Goal: Task Accomplishment & Management: Complete application form

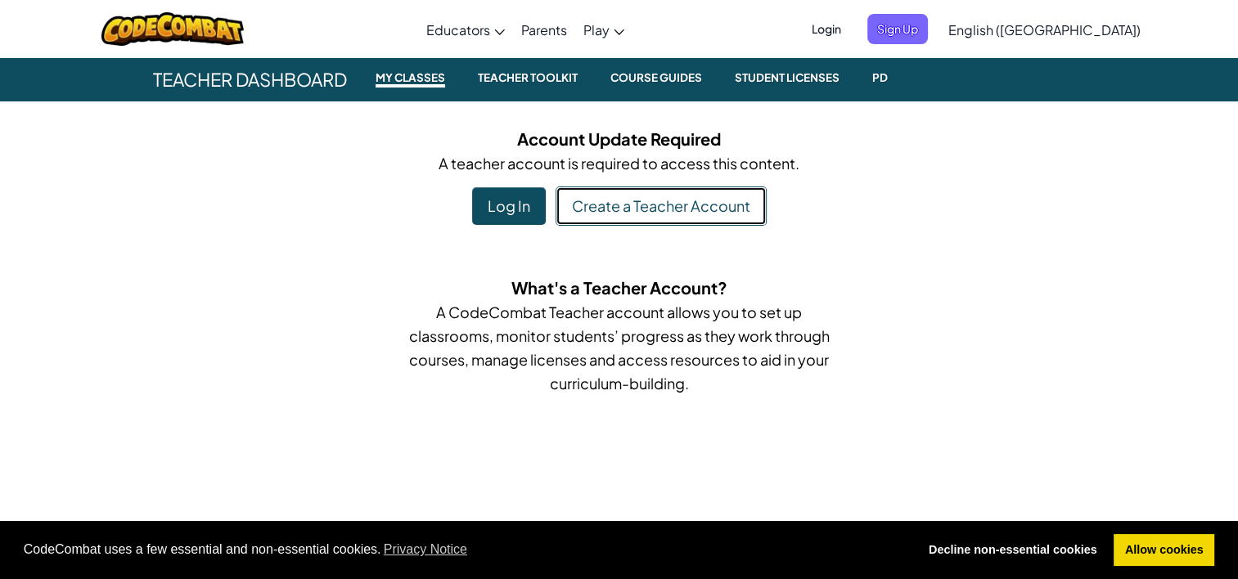
click at [667, 199] on link "Create a Teacher Account" at bounding box center [660, 206] width 211 height 39
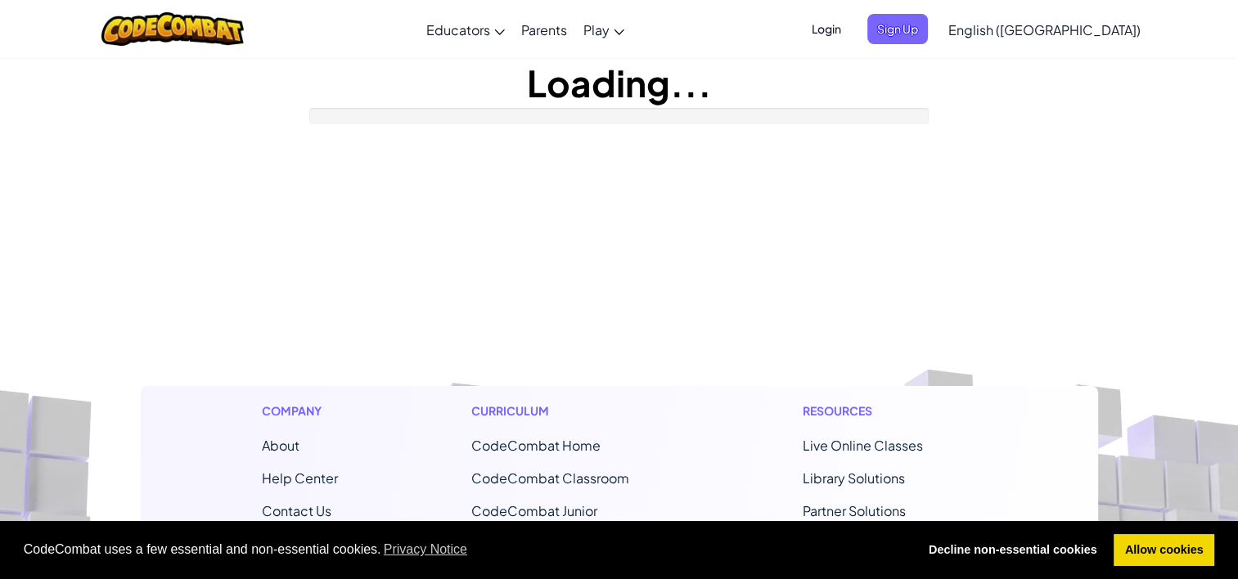
drag, startPoint x: 667, startPoint y: 199, endPoint x: 573, endPoint y: 261, distance: 112.8
click at [573, 261] on footer "Company About Help Center Contact Us Careers Blog Podcast Curriculum CodeCombat…" at bounding box center [619, 584] width 1238 height 886
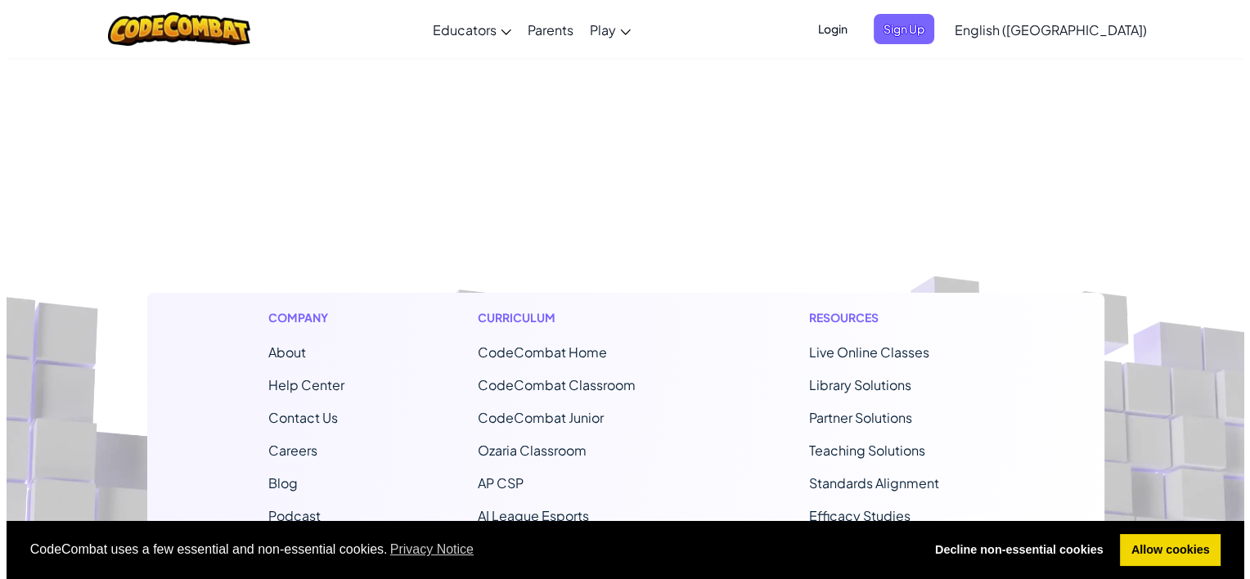
scroll to position [137, 0]
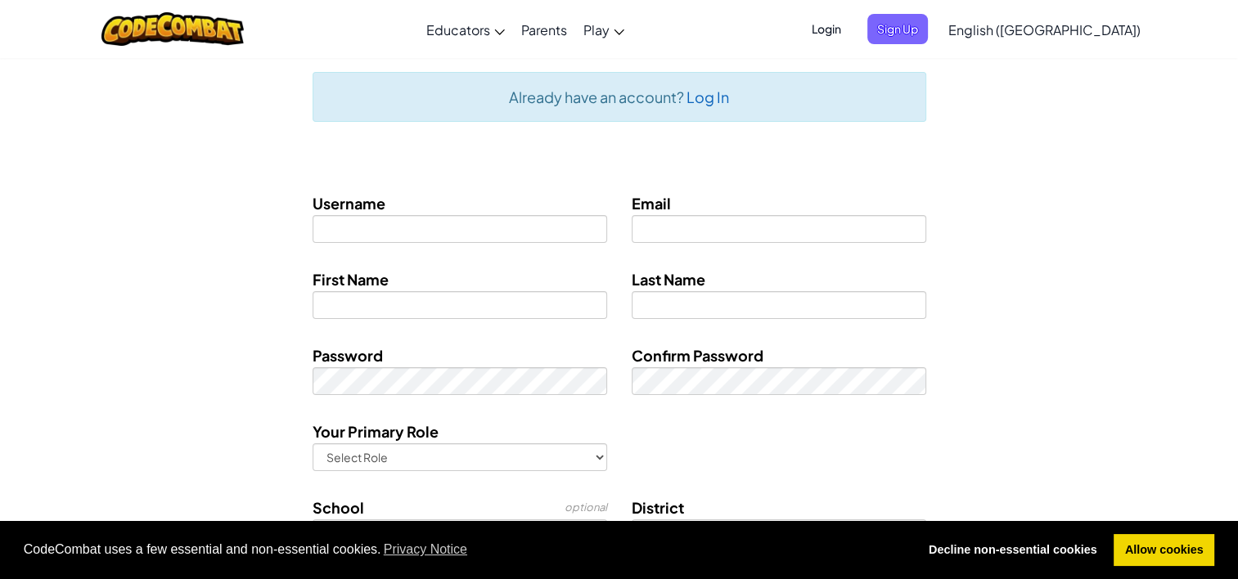
click at [184, 276] on div "First Name Last Name" at bounding box center [619, 300] width 957 height 64
click at [851, 29] on span "Login" at bounding box center [826, 29] width 49 height 30
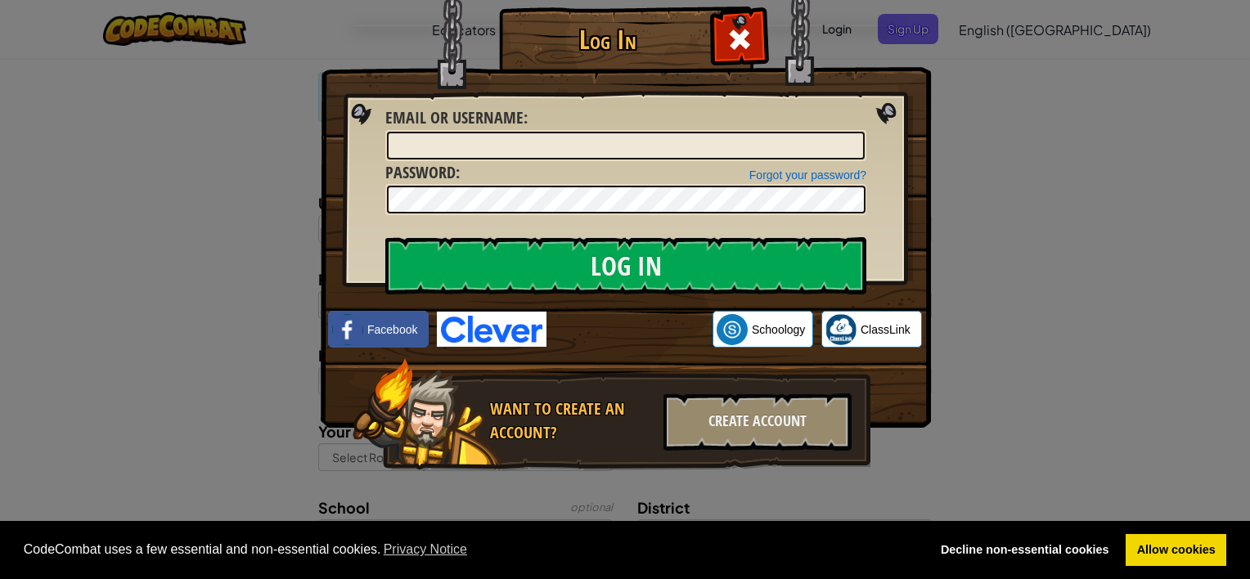
click at [645, 128] on div "Email or Username :" at bounding box center [625, 133] width 481 height 55
click at [632, 144] on input "Email or Username :" at bounding box center [626, 146] width 478 height 28
type input "[EMAIL_ADDRESS][DOMAIN_NAME]"
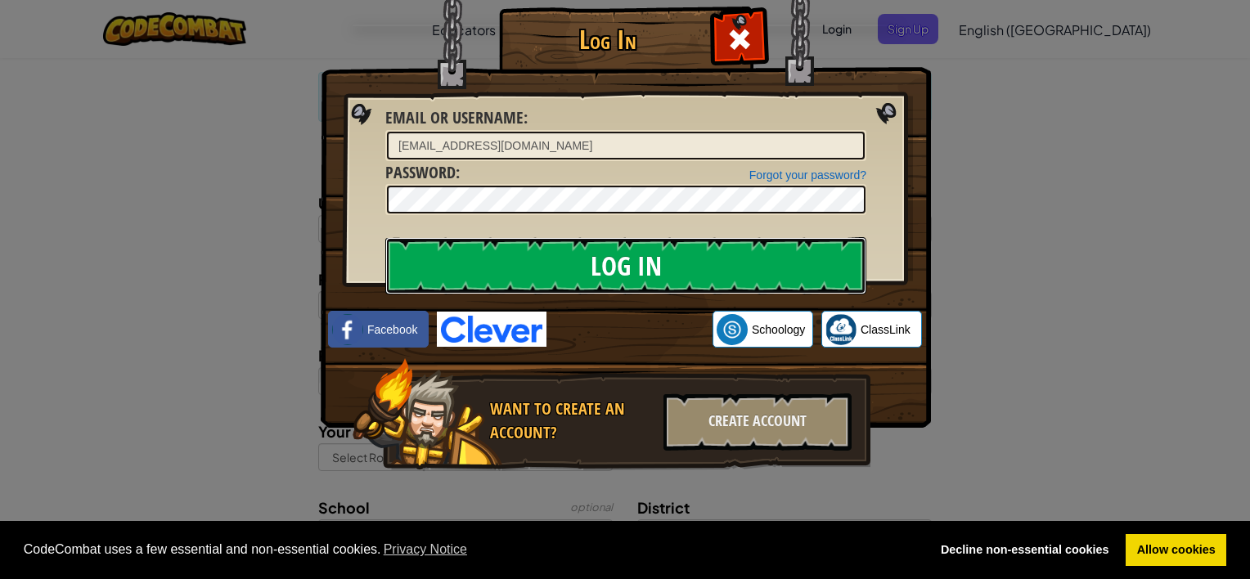
click at [604, 268] on input "Log In" at bounding box center [625, 265] width 481 height 57
